Goal: Task Accomplishment & Management: Use online tool/utility

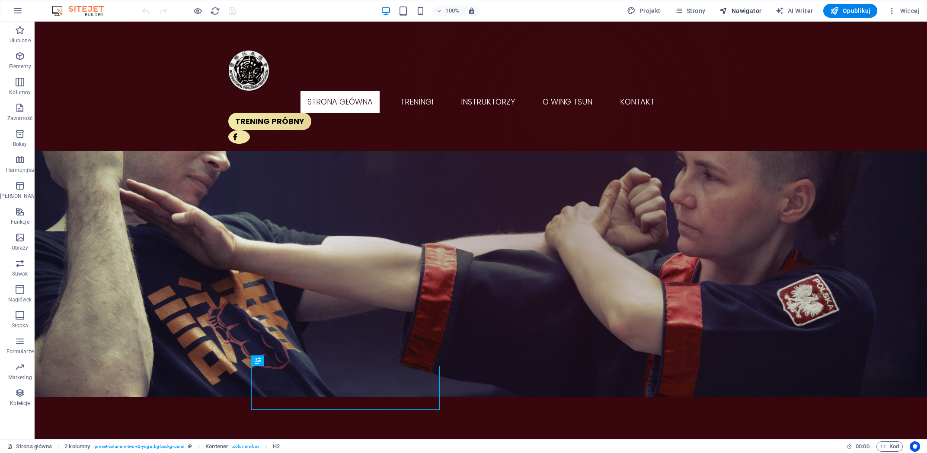
click at [744, 12] on span "Nawigator" at bounding box center [740, 10] width 42 height 9
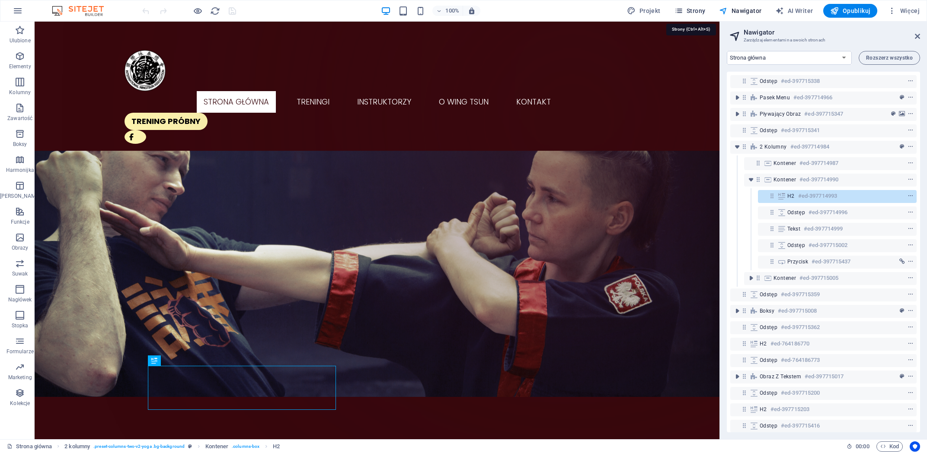
click at [695, 10] on span "Strony" at bounding box center [689, 10] width 31 height 9
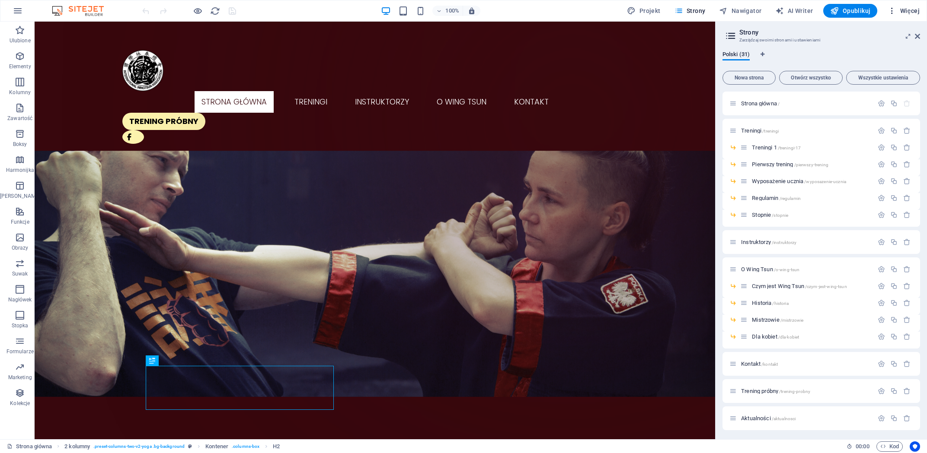
click at [906, 11] on span "Więcej" at bounding box center [904, 10] width 32 height 9
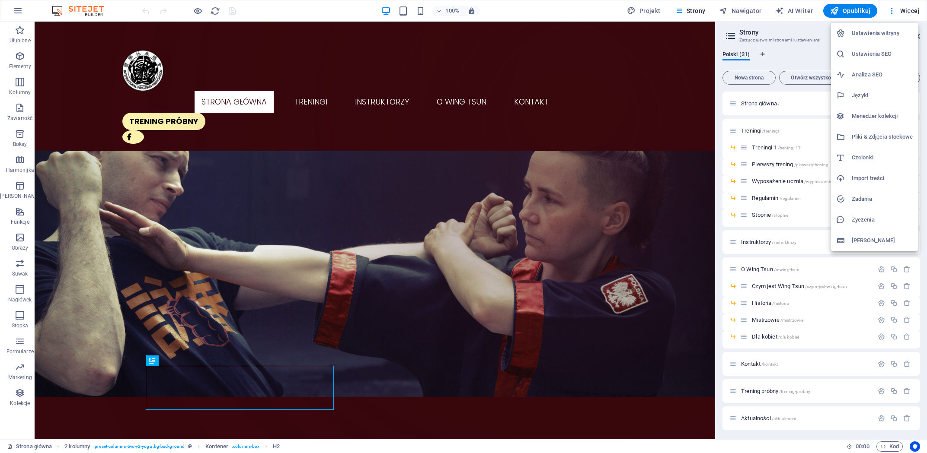
click at [867, 34] on h6 "Ustawienia witryny" at bounding box center [882, 33] width 61 height 10
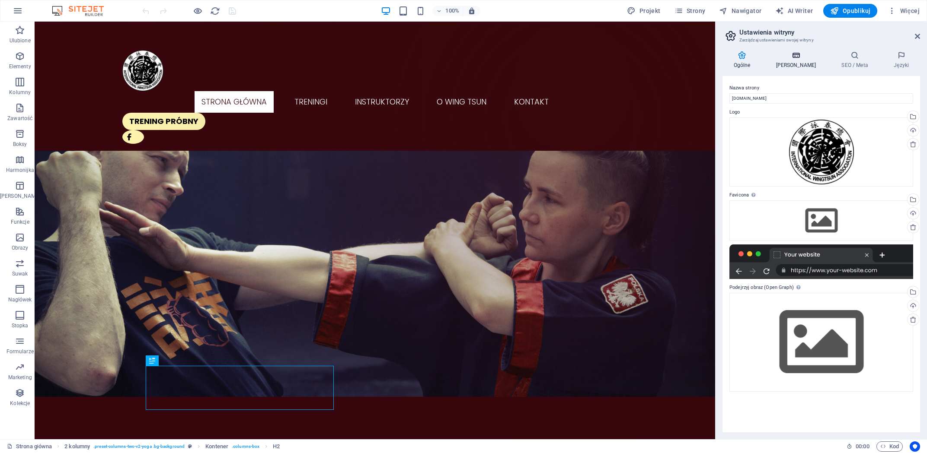
click at [792, 63] on h4 "Dane" at bounding box center [798, 60] width 66 height 18
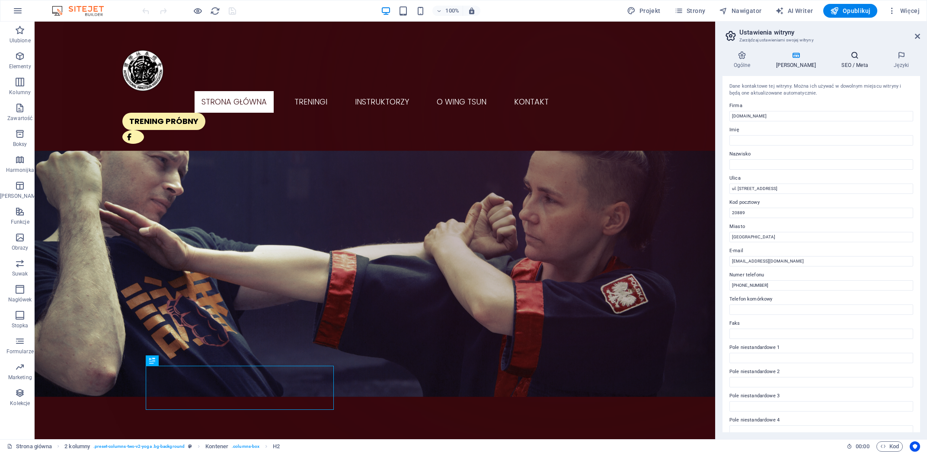
click at [843, 61] on h4 "SEO / Meta" at bounding box center [856, 60] width 52 height 18
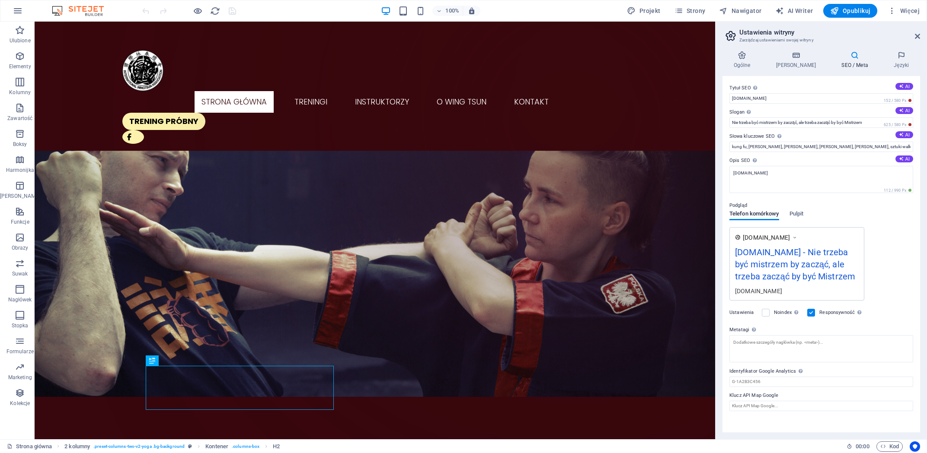
scroll to position [1, 0]
click at [894, 448] on span "Kod" at bounding box center [889, 447] width 19 height 10
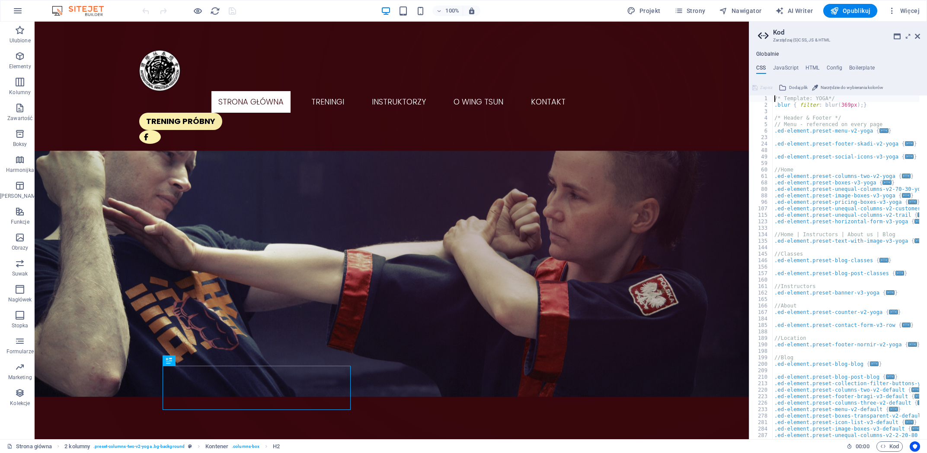
drag, startPoint x: 720, startPoint y: 112, endPoint x: 747, endPoint y: 118, distance: 28.1
click at [747, 118] on div "Strona główna Ulubione Elementy Kolumny Zawartość Boksy Harmonijka Tabele Funkc…" at bounding box center [463, 231] width 927 height 418
click at [915, 38] on icon at bounding box center [917, 36] width 5 height 7
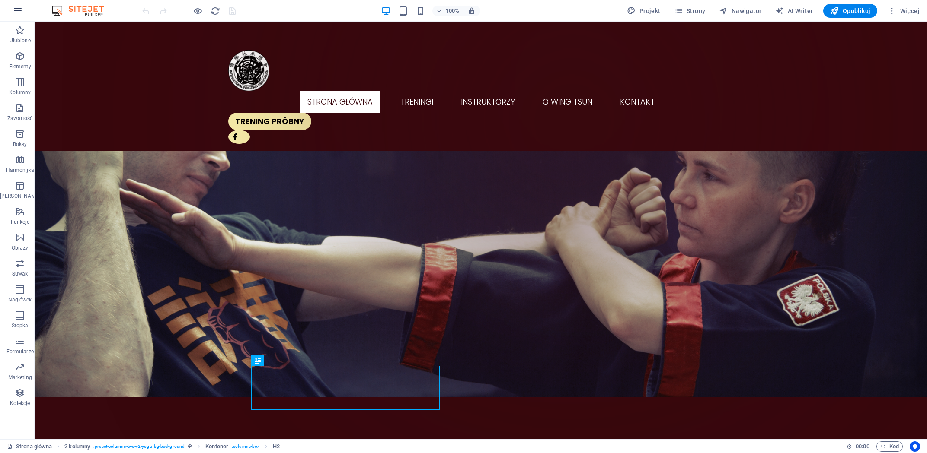
click at [16, 14] on icon "button" at bounding box center [18, 11] width 10 height 10
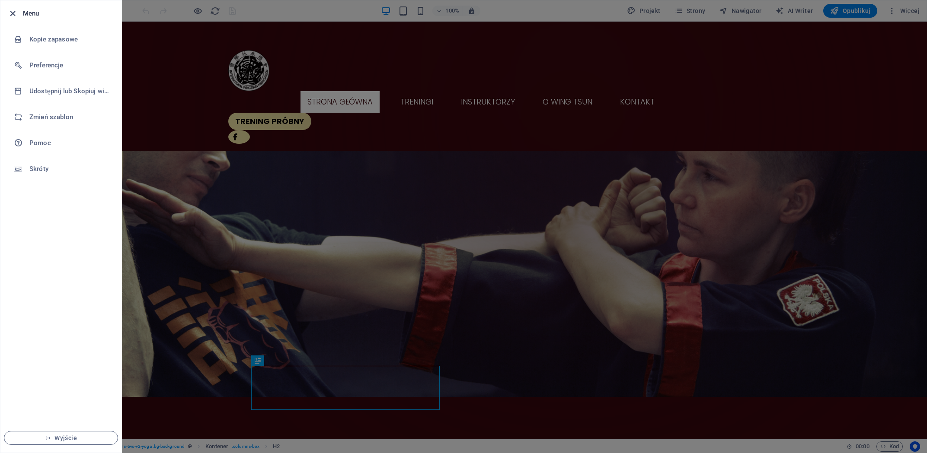
click at [13, 13] on icon "button" at bounding box center [13, 14] width 10 height 10
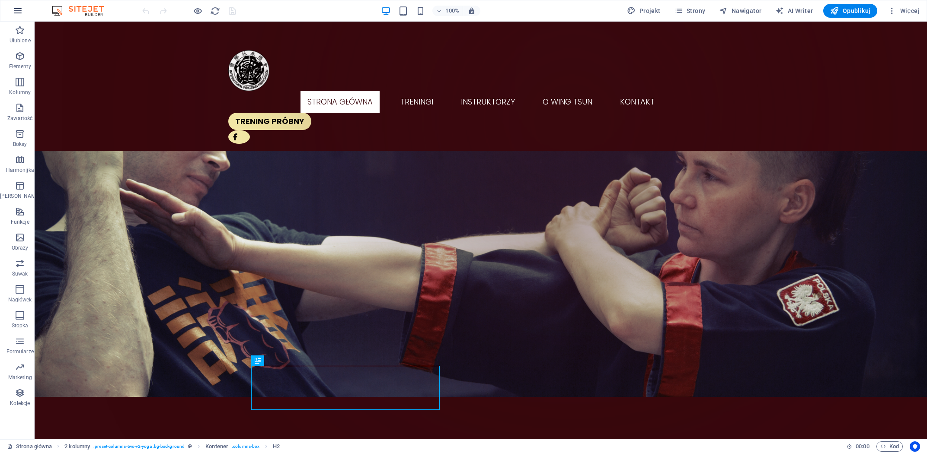
click at [20, 12] on icon "button" at bounding box center [18, 11] width 10 height 10
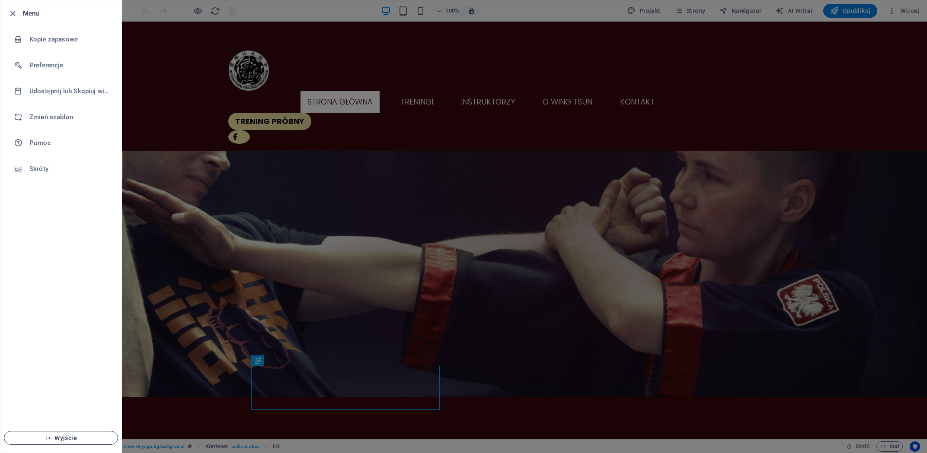
click at [53, 439] on span "Wyjście" at bounding box center [60, 438] width 99 height 7
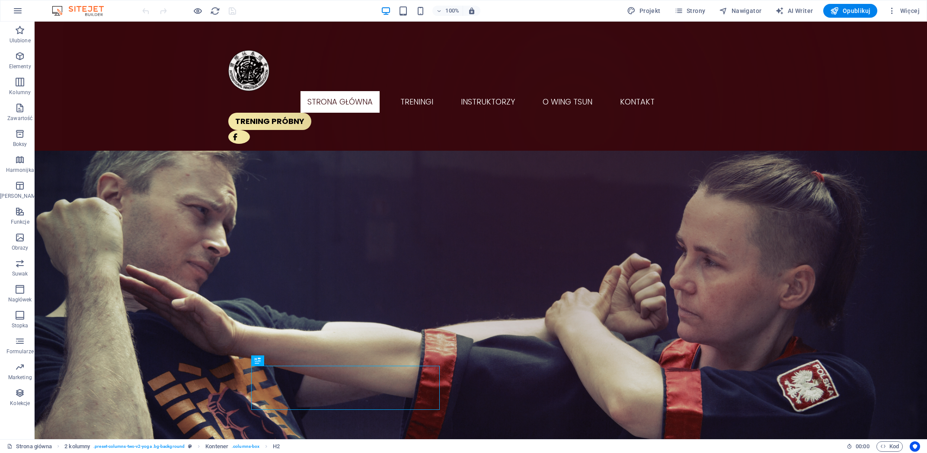
click at [15, 422] on div "Ulubione Elementy Kolumny Zawartość Boksy Harmonijka Tabele Funkcje Obrazy Suwa…" at bounding box center [17, 231] width 35 height 418
click at [890, 446] on span "Kod" at bounding box center [889, 447] width 19 height 10
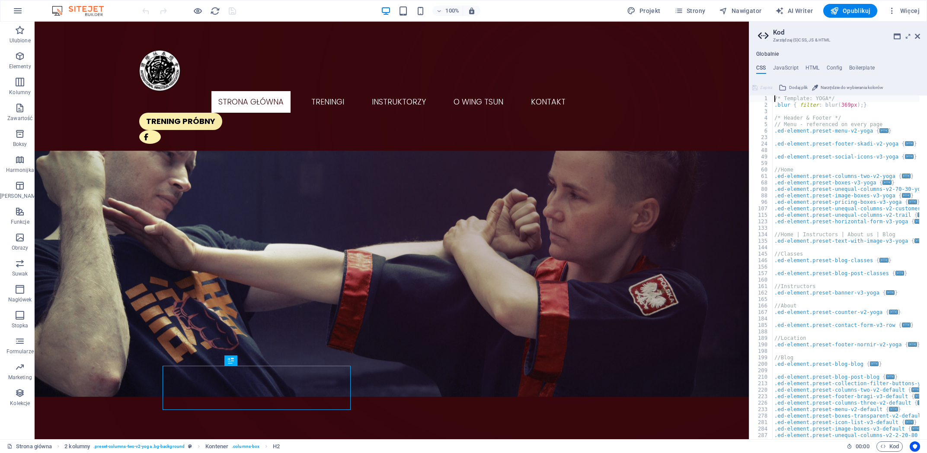
type textarea "@include boxes-v3(); }"
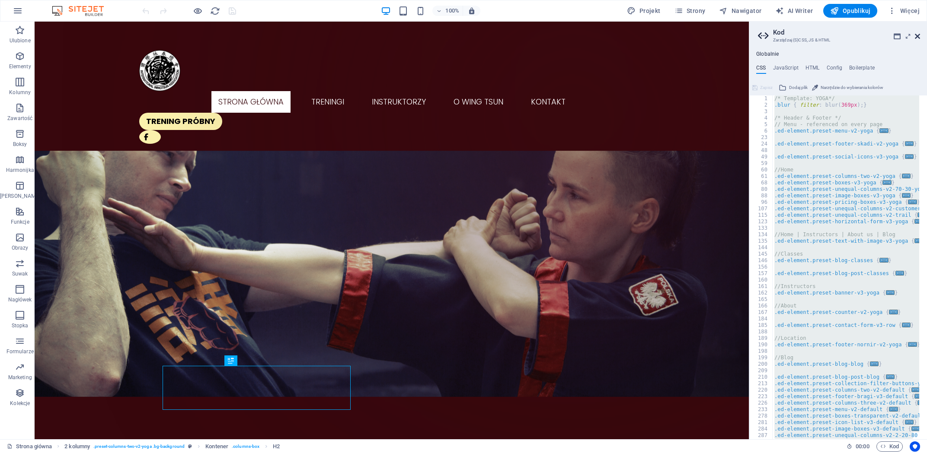
drag, startPoint x: 919, startPoint y: 35, endPoint x: 879, endPoint y: 15, distance: 44.3
click at [919, 35] on icon at bounding box center [917, 36] width 5 height 7
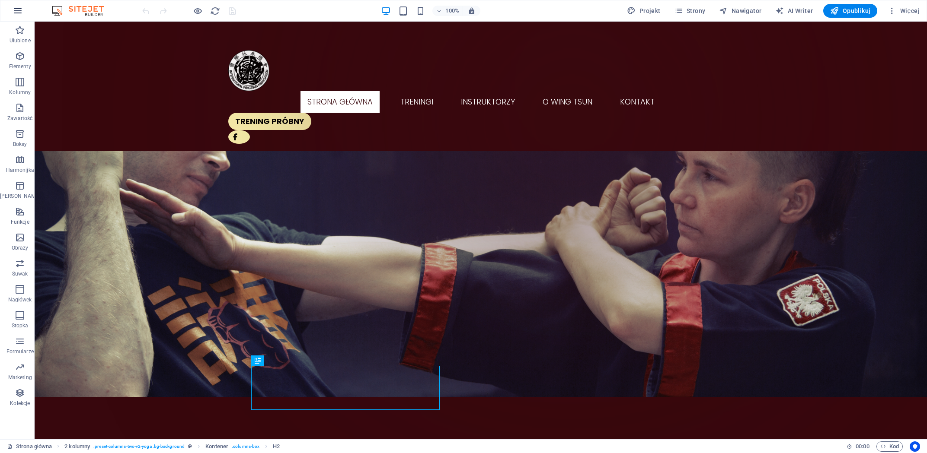
click at [18, 10] on icon "button" at bounding box center [18, 11] width 10 height 10
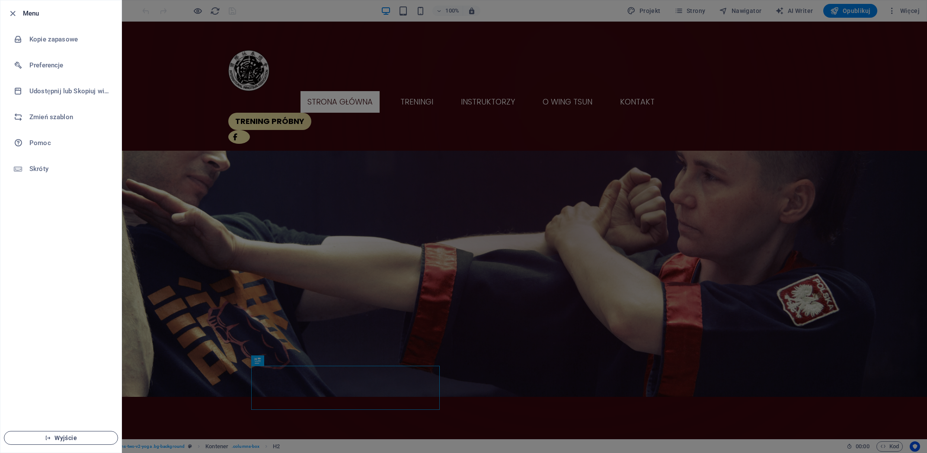
click at [53, 438] on span "Wyjście" at bounding box center [60, 438] width 99 height 7
